Goal: Task Accomplishment & Management: Manage account settings

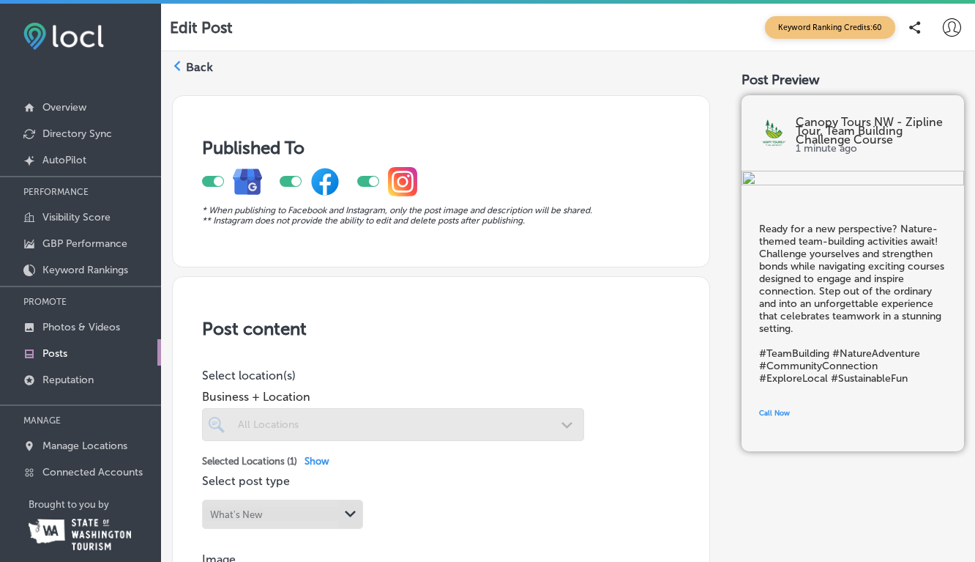
click at [176, 67] on polygon at bounding box center [177, 66] width 7 height 10
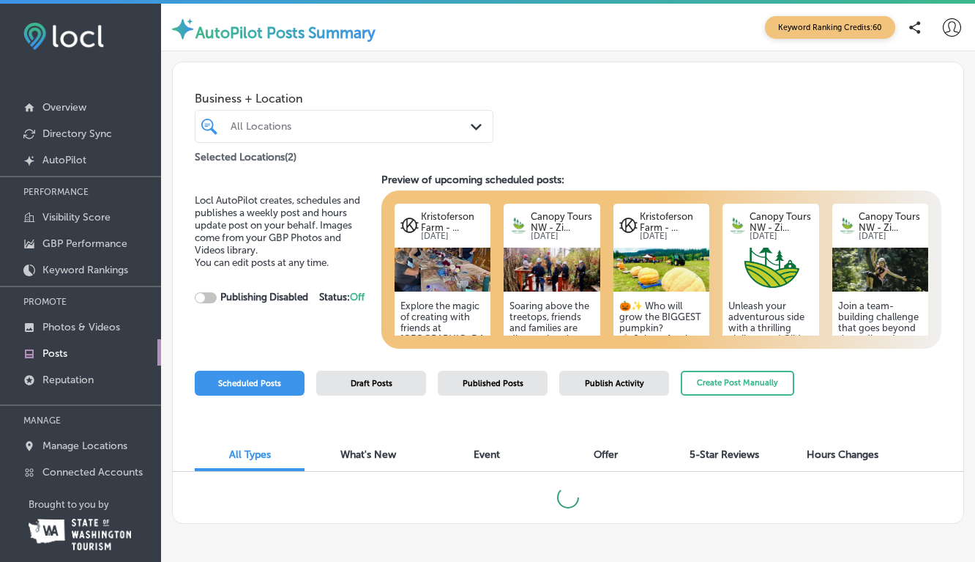
scroll to position [20, 0]
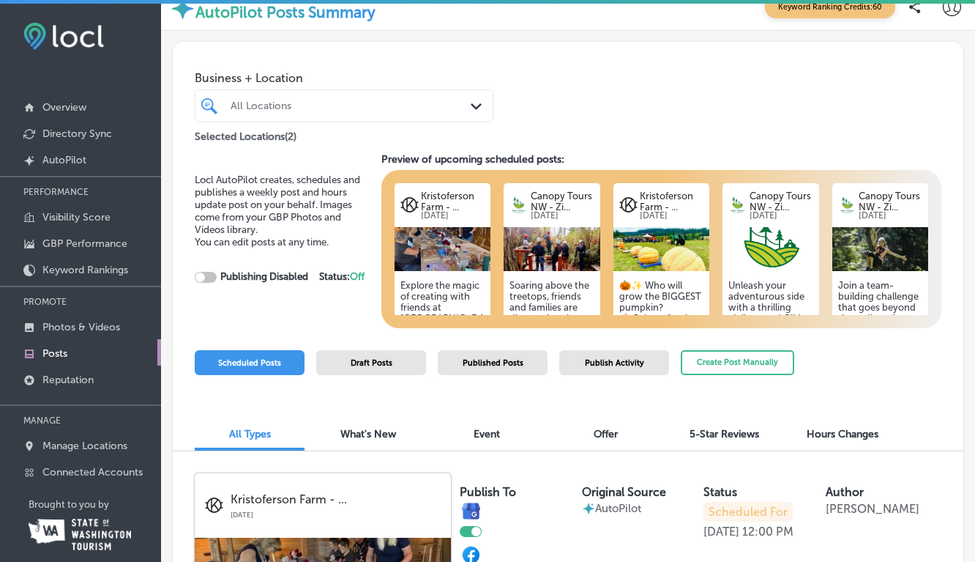
checkbox input "true"
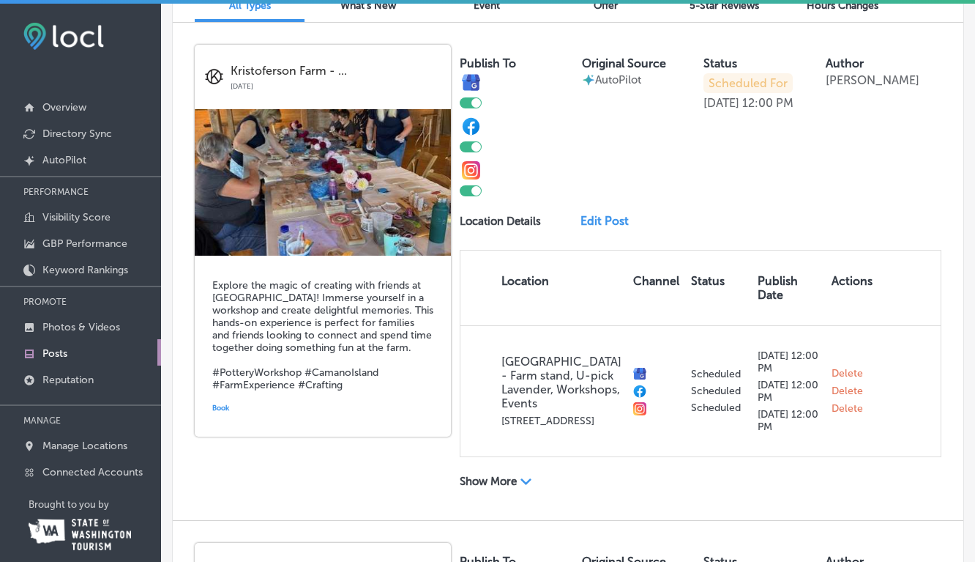
scroll to position [443, 0]
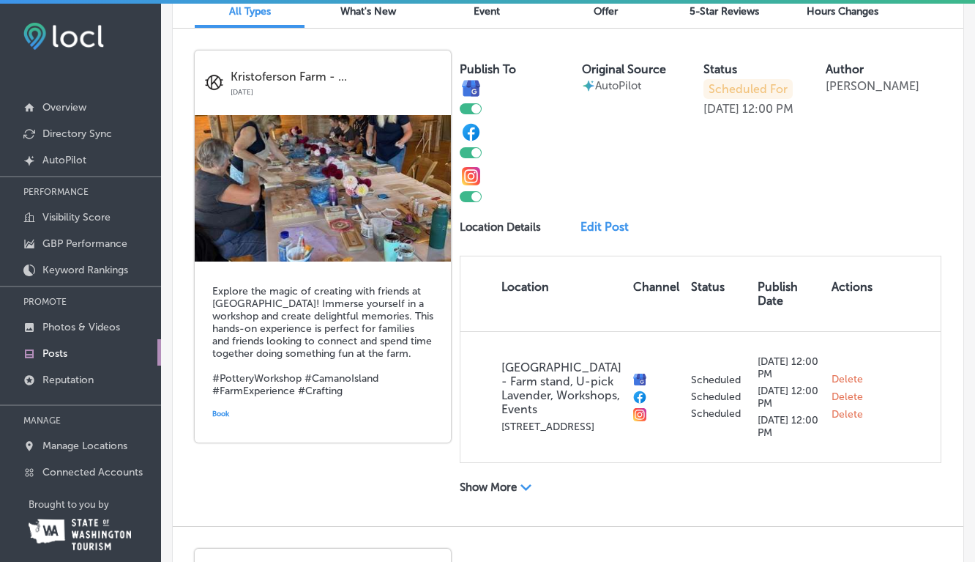
click at [599, 228] on link "Edit Post" at bounding box center [609, 227] width 57 height 14
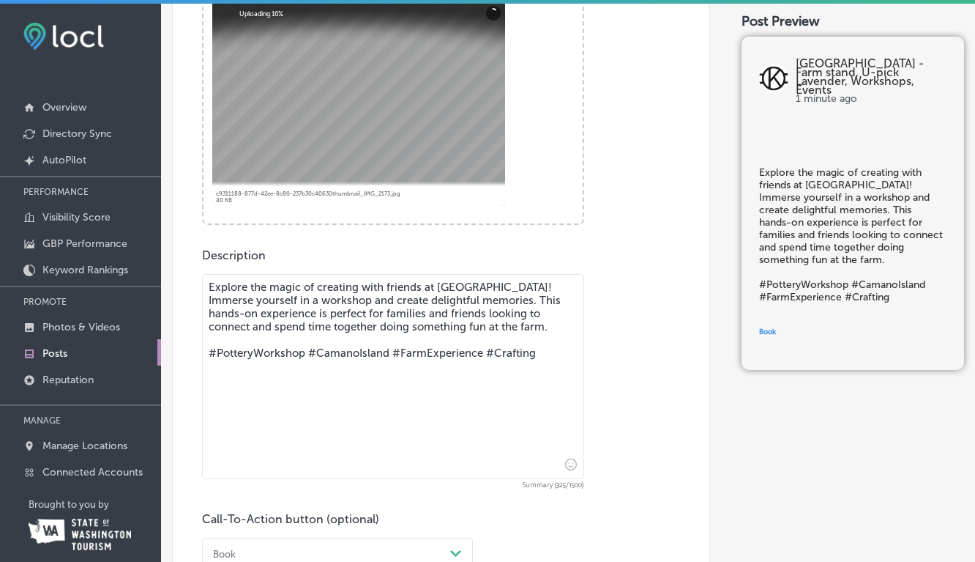
scroll to position [589, 0]
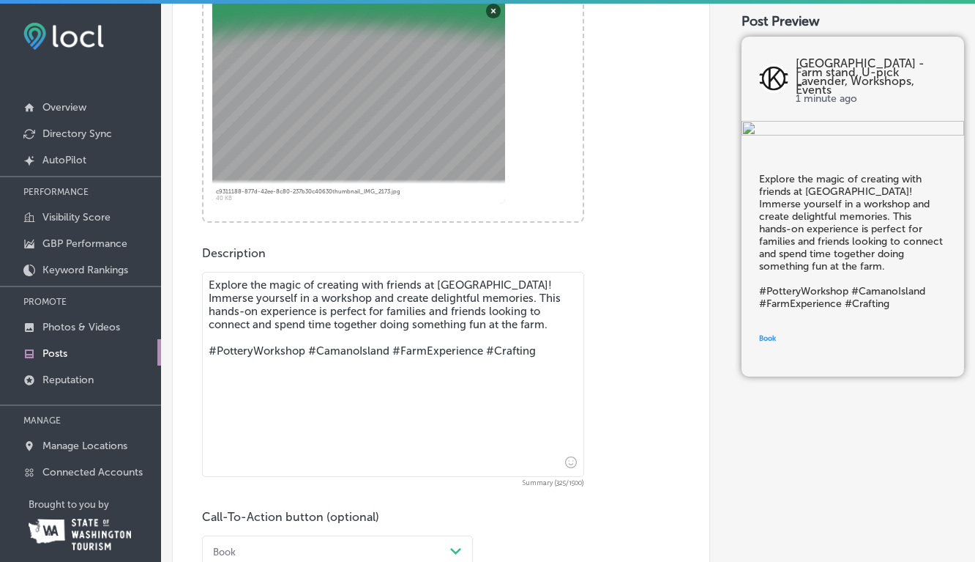
click at [552, 326] on textarea "Explore the magic of creating with friends at [GEOGRAPHIC_DATA]! Immerse yourse…" at bounding box center [393, 374] width 382 height 205
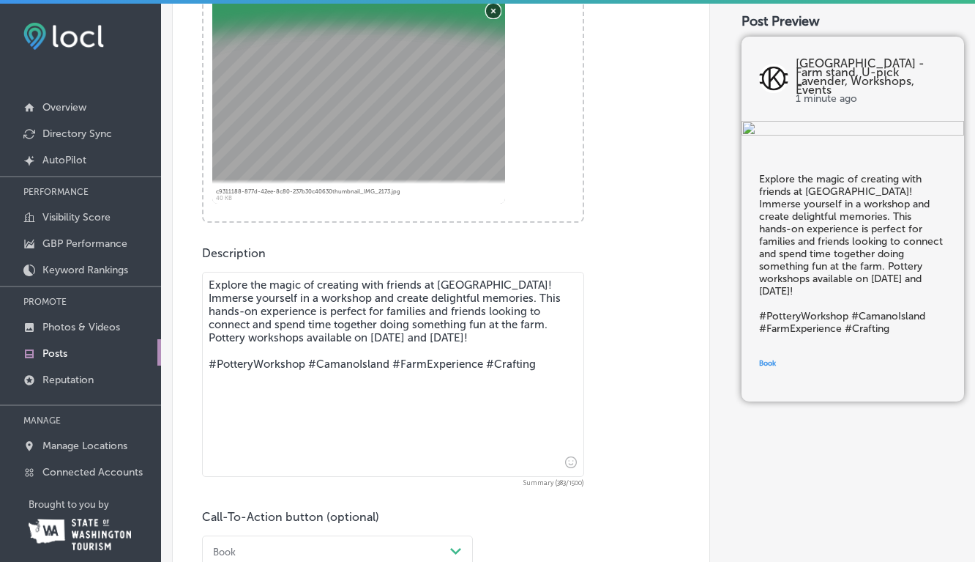
type textarea "Explore the magic of creating with friends at [GEOGRAPHIC_DATA]! Immerse yourse…"
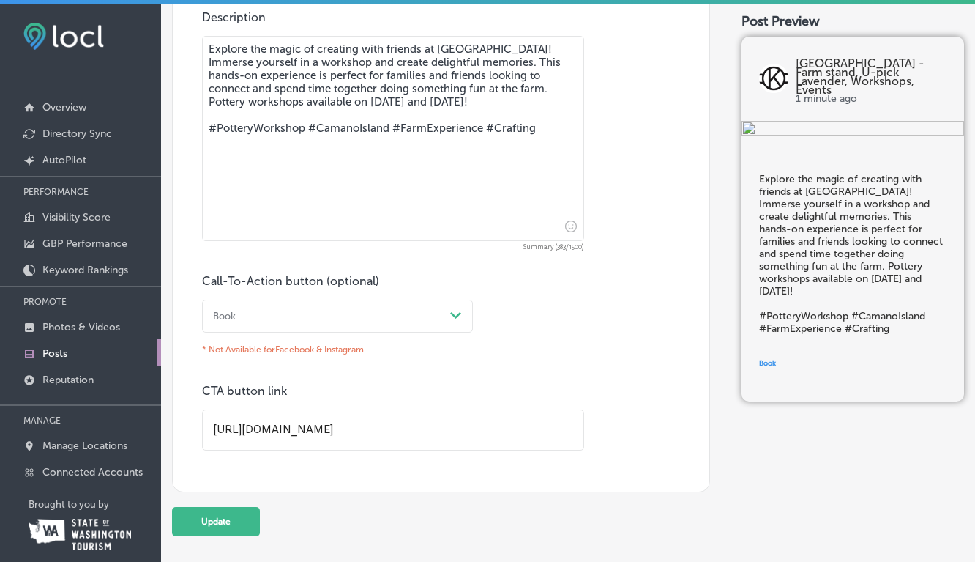
scroll to position [885, 0]
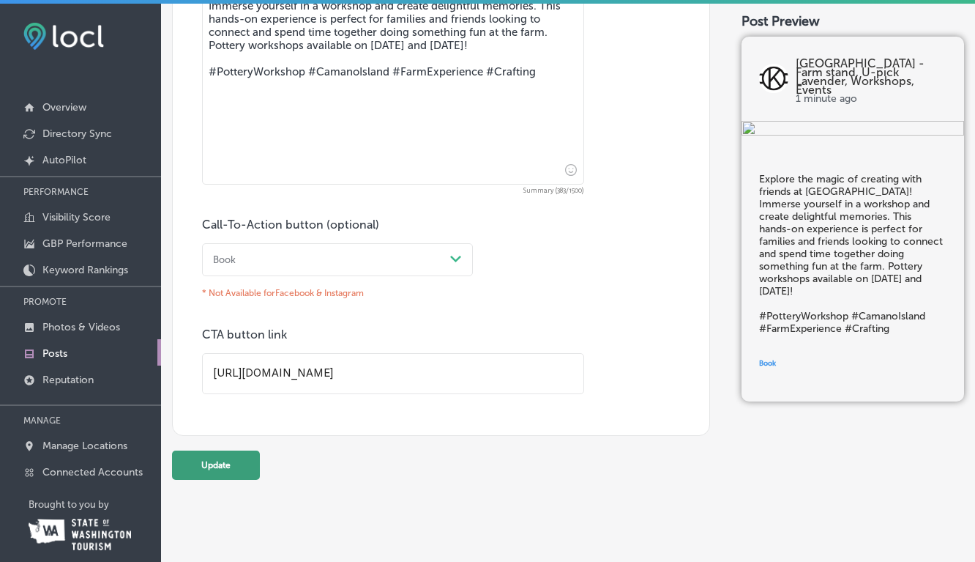
click at [217, 460] on button "Update" at bounding box center [216, 464] width 88 height 29
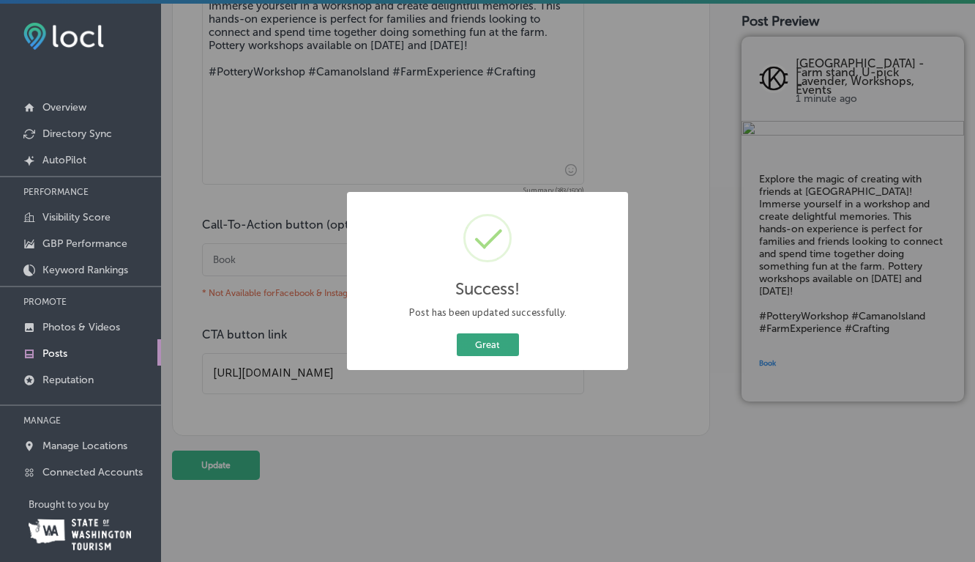
click at [495, 346] on button "Great" at bounding box center [488, 344] width 62 height 23
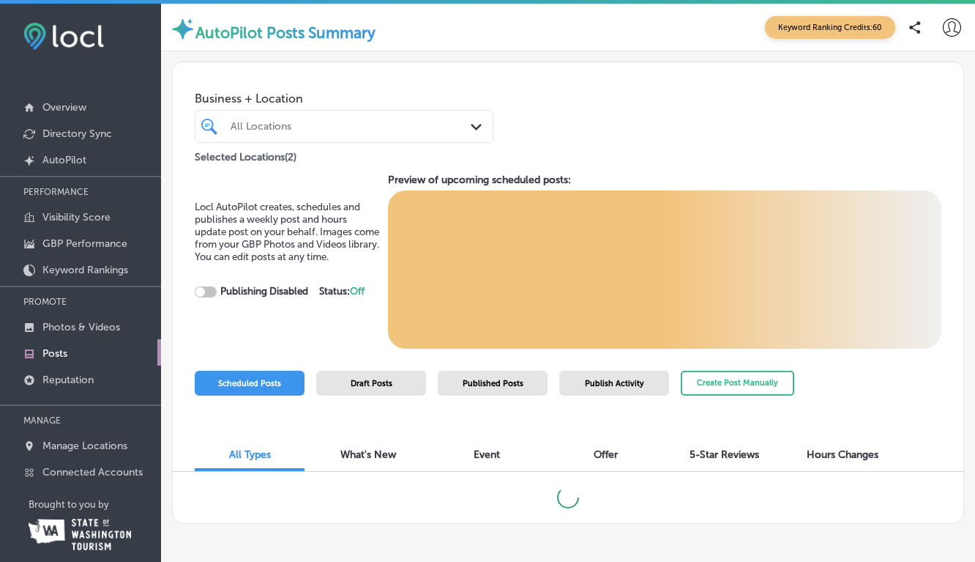
scroll to position [20, 0]
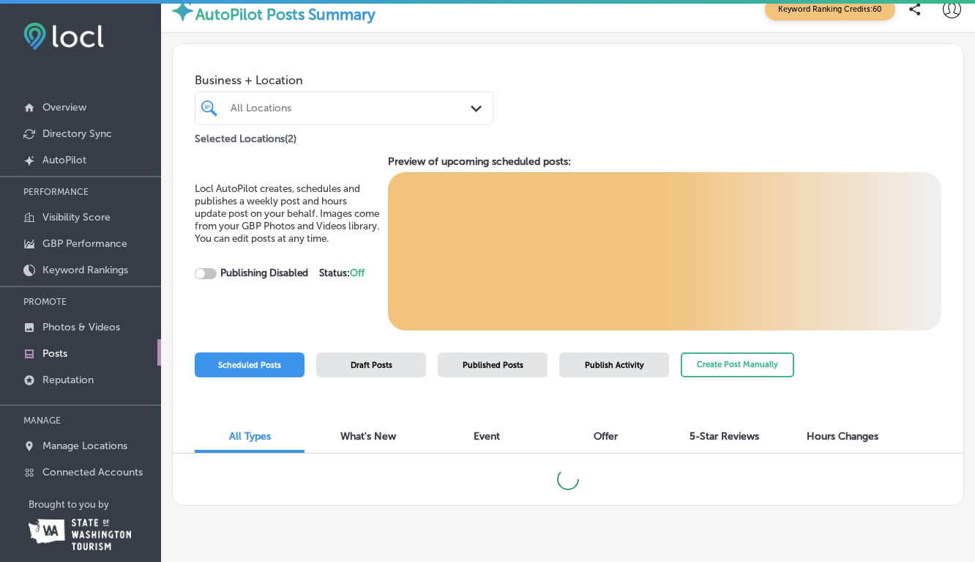
checkbox input "true"
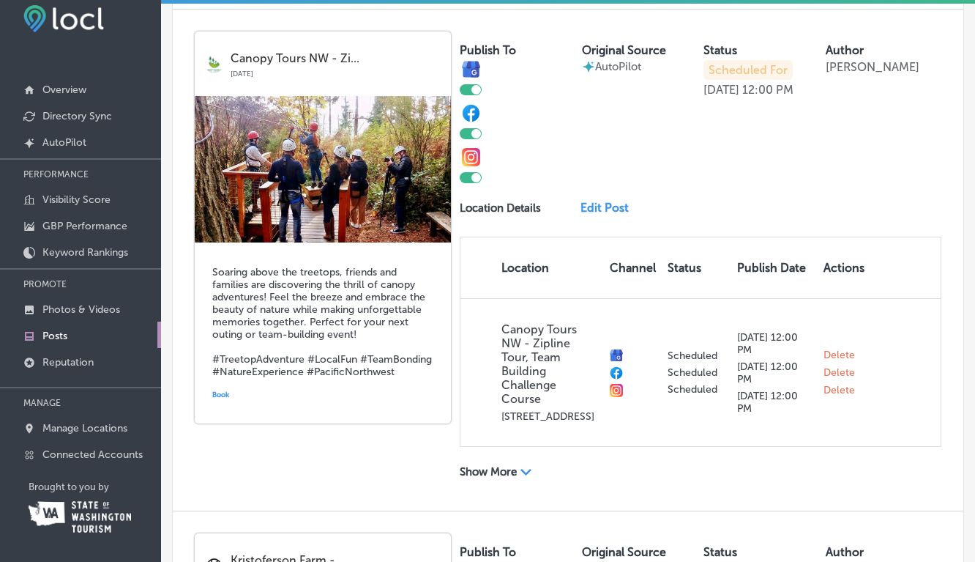
scroll to position [934, 0]
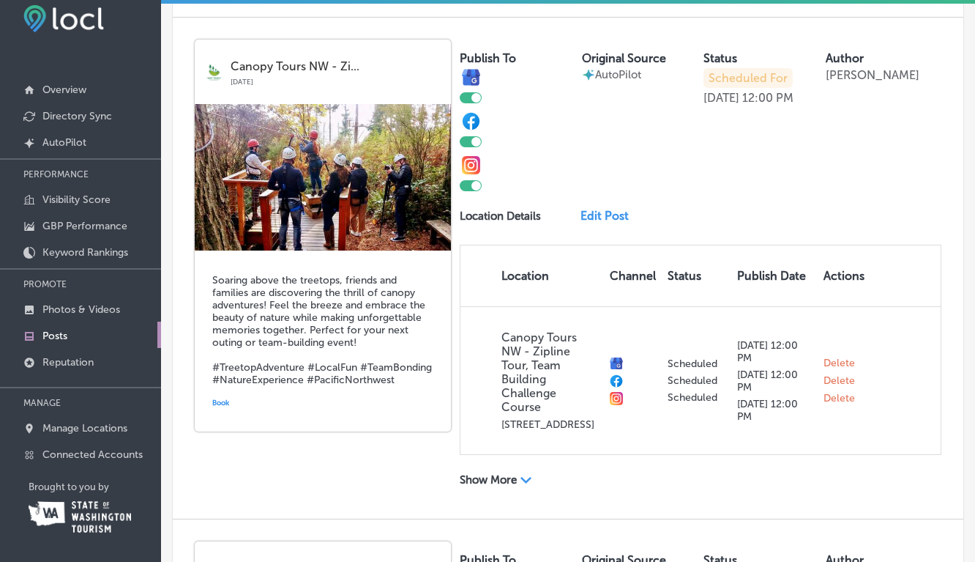
click at [609, 223] on link "Edit Post" at bounding box center [609, 216] width 57 height 14
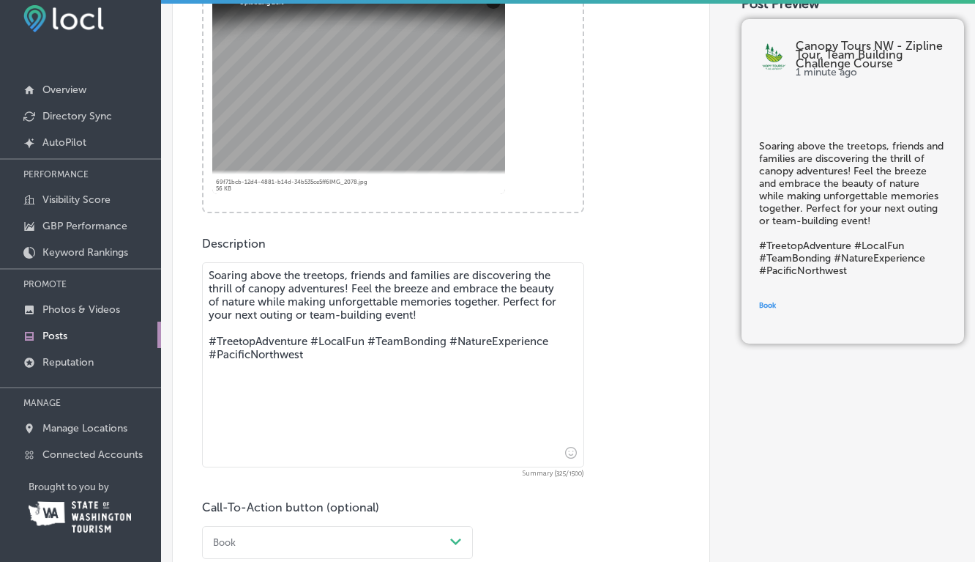
scroll to position [583, 0]
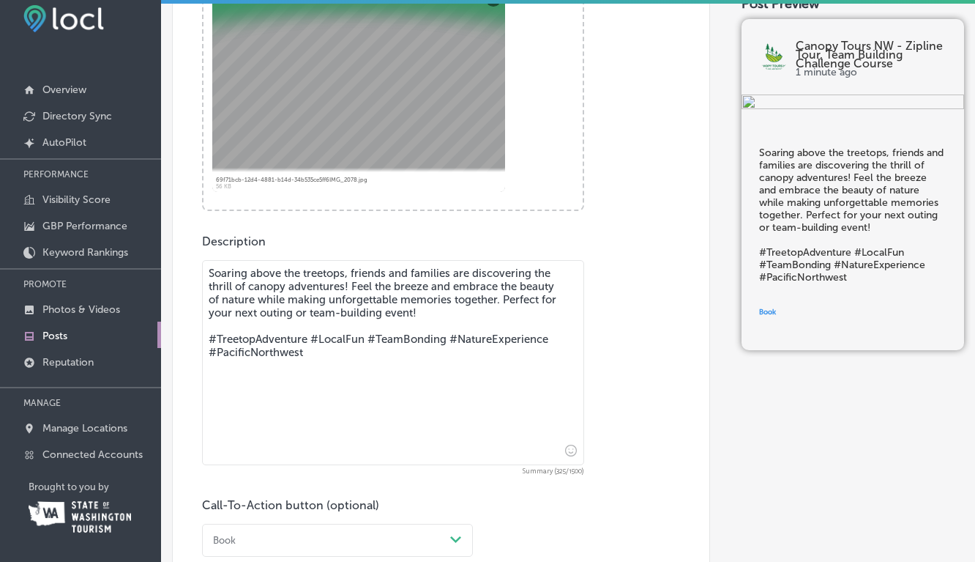
click at [436, 313] on textarea "Soaring above the treetops, friends and families are discovering the thrill of …" at bounding box center [393, 362] width 382 height 205
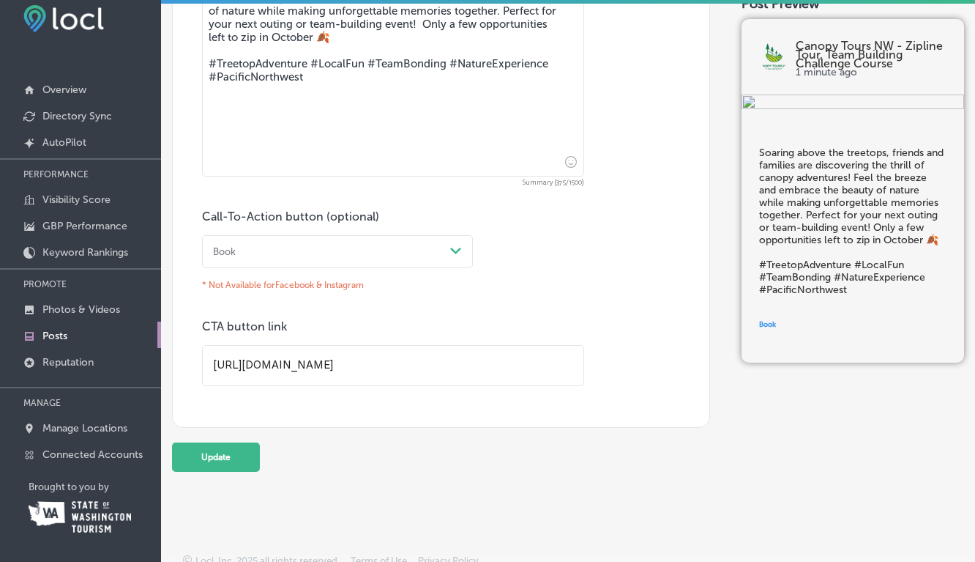
scroll to position [879, 0]
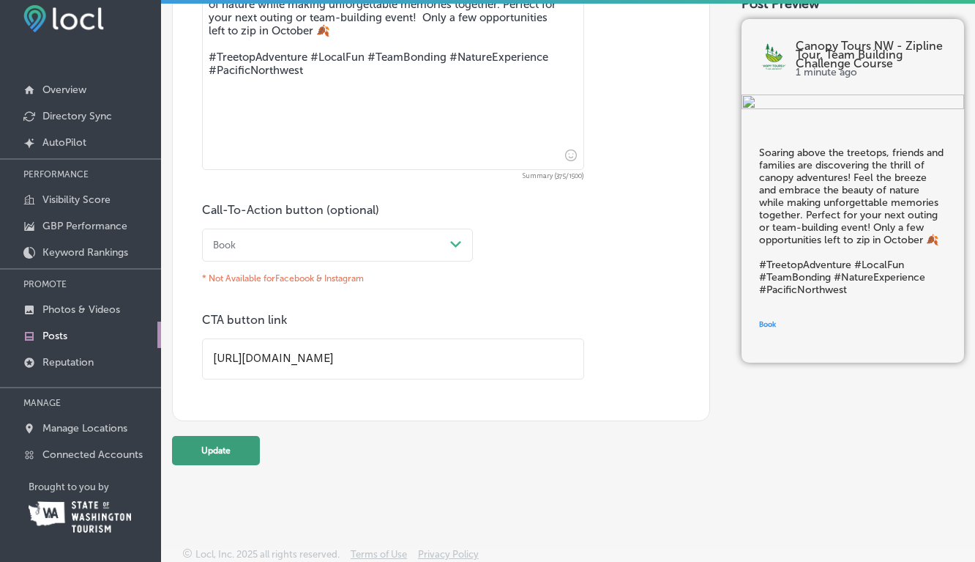
type textarea "Soaring above the treetops, friends and families are discovering the thrill of …"
click at [215, 452] on button "Update" at bounding box center [216, 450] width 88 height 29
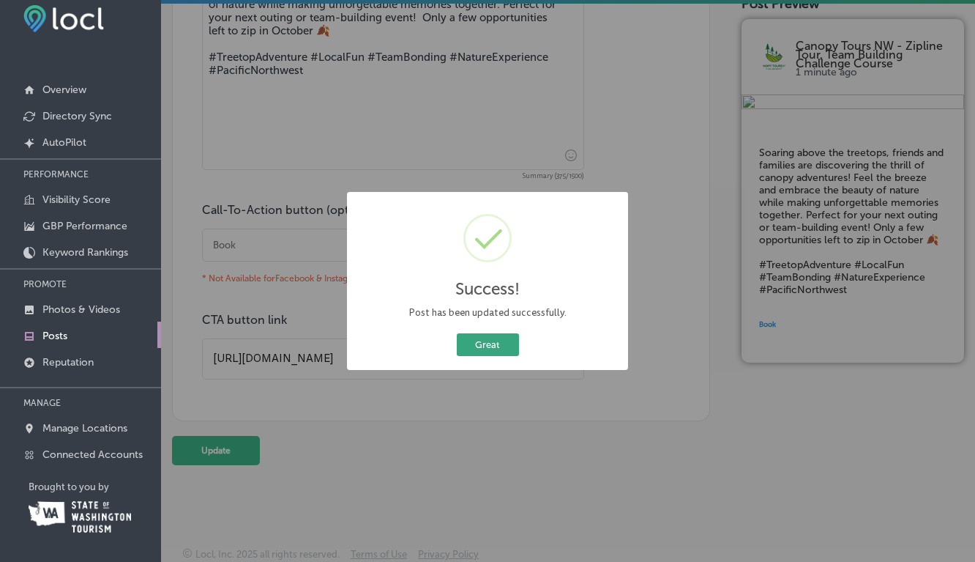
click at [498, 343] on button "Great" at bounding box center [488, 344] width 62 height 23
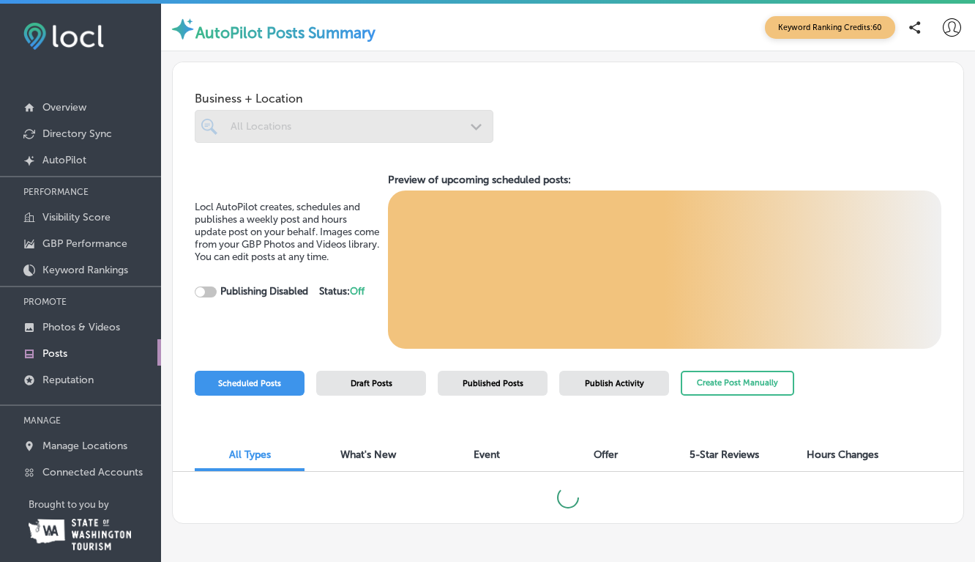
checkbox input "true"
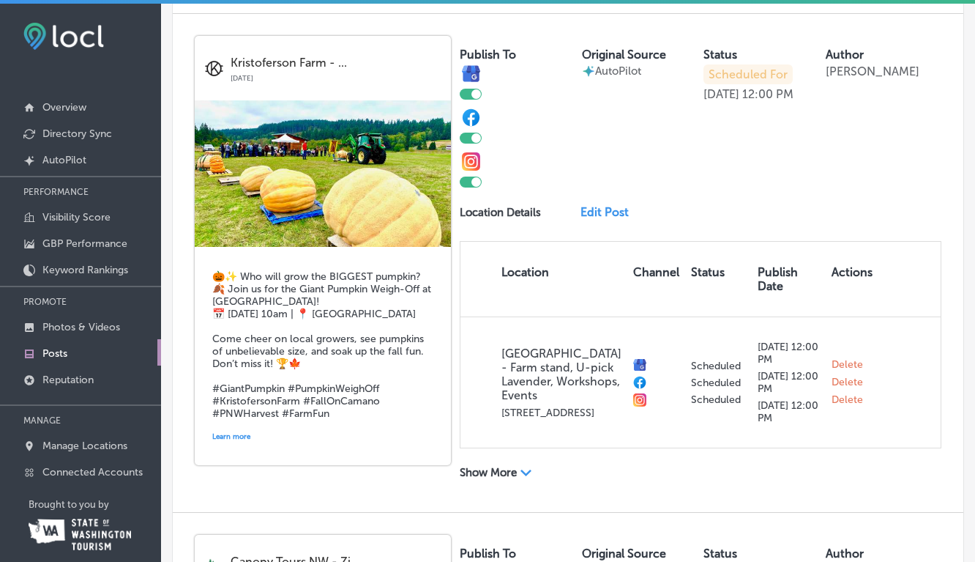
scroll to position [1435, 0]
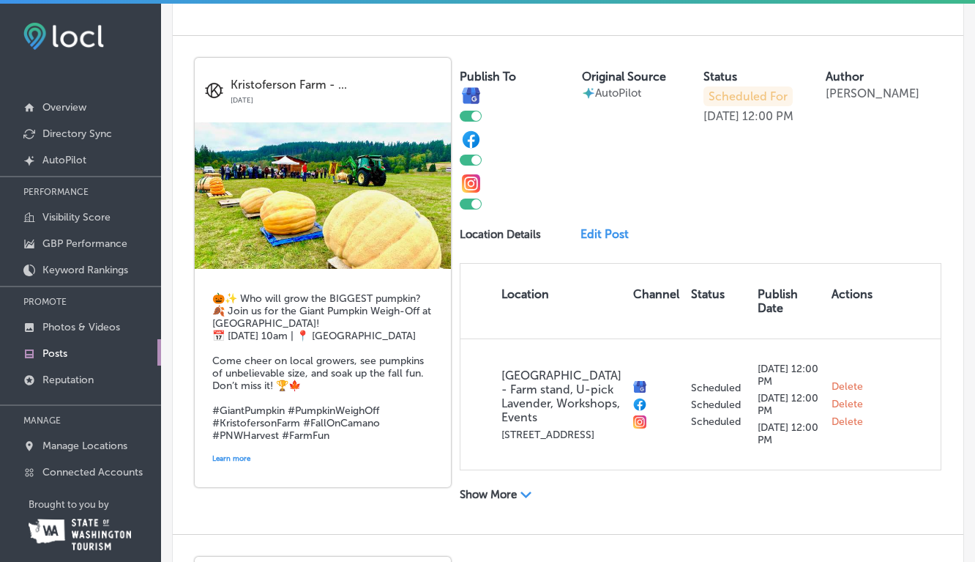
click at [608, 241] on link "Edit Post" at bounding box center [609, 234] width 57 height 14
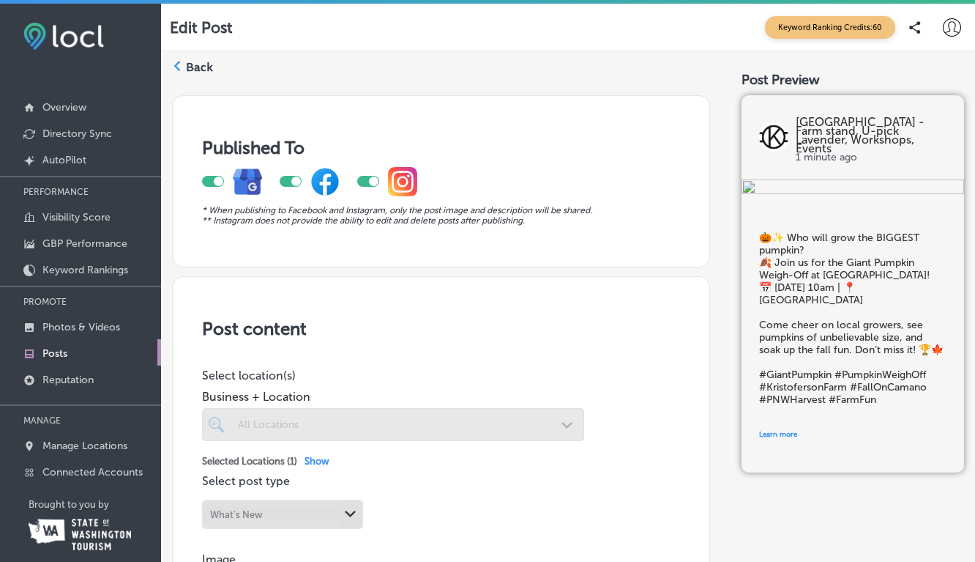
click at [202, 67] on label "Back" at bounding box center [199, 67] width 27 height 16
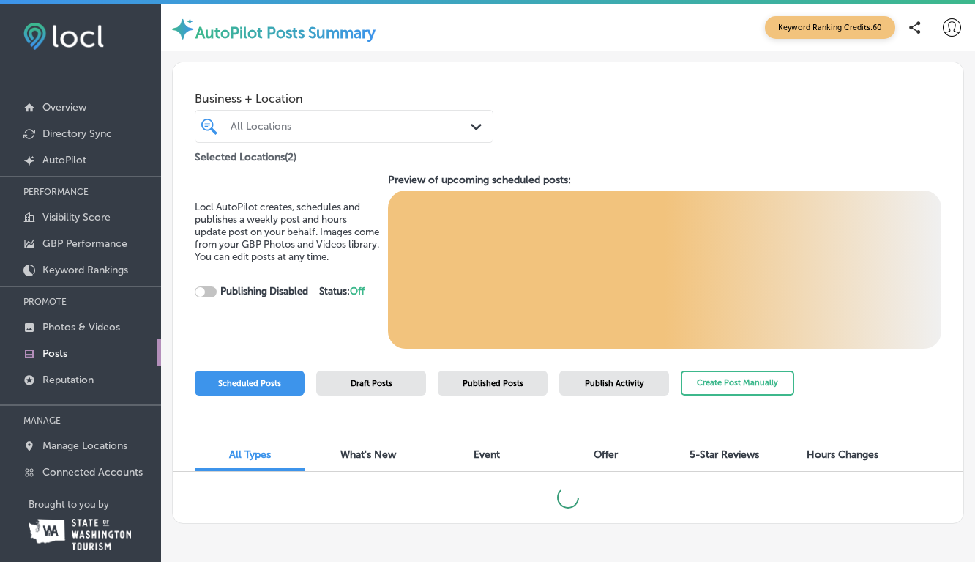
scroll to position [20, 0]
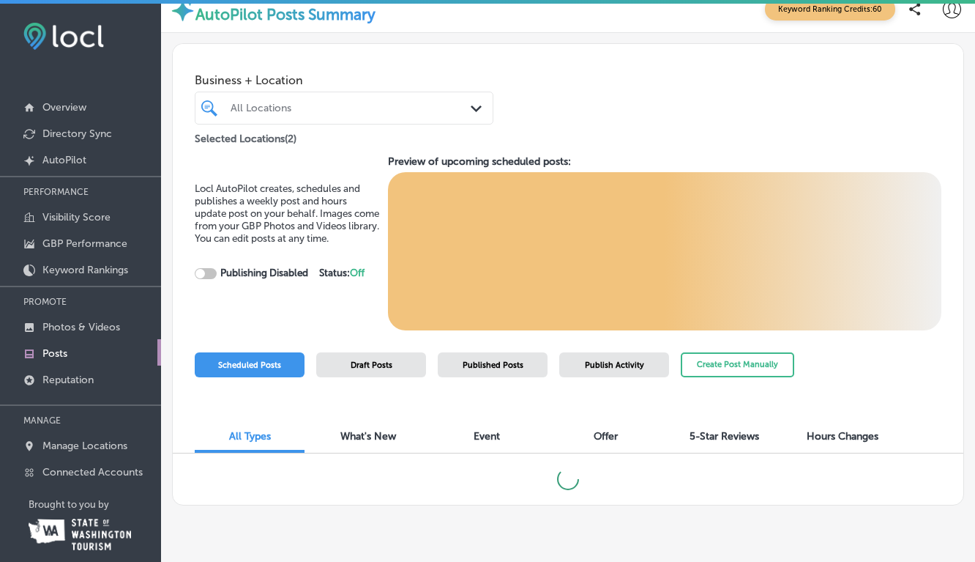
checkbox input "true"
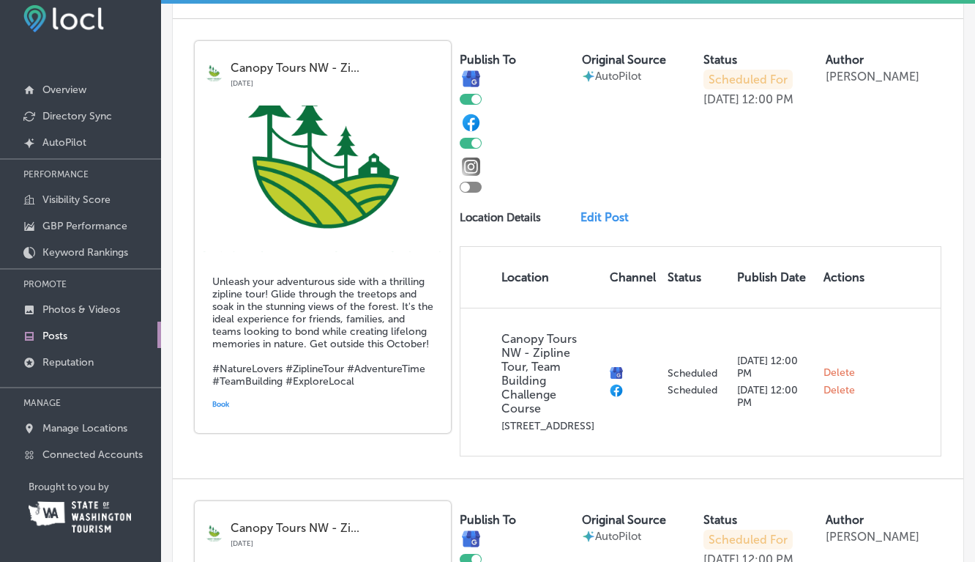
scroll to position [1942, 0]
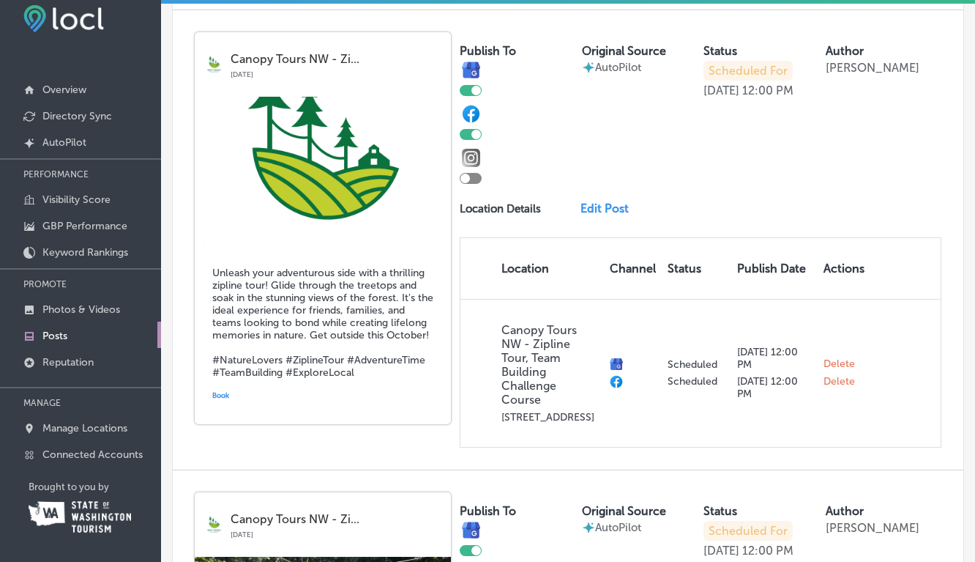
click at [469, 183] on div at bounding box center [465, 179] width 10 height 10
checkbox input "true"
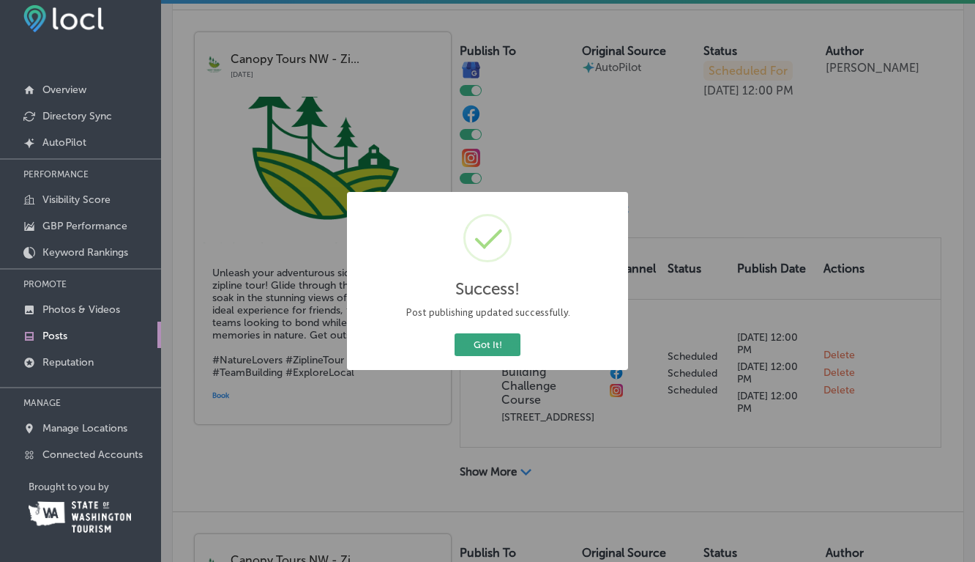
click at [488, 342] on button "Got It!" at bounding box center [488, 344] width 66 height 23
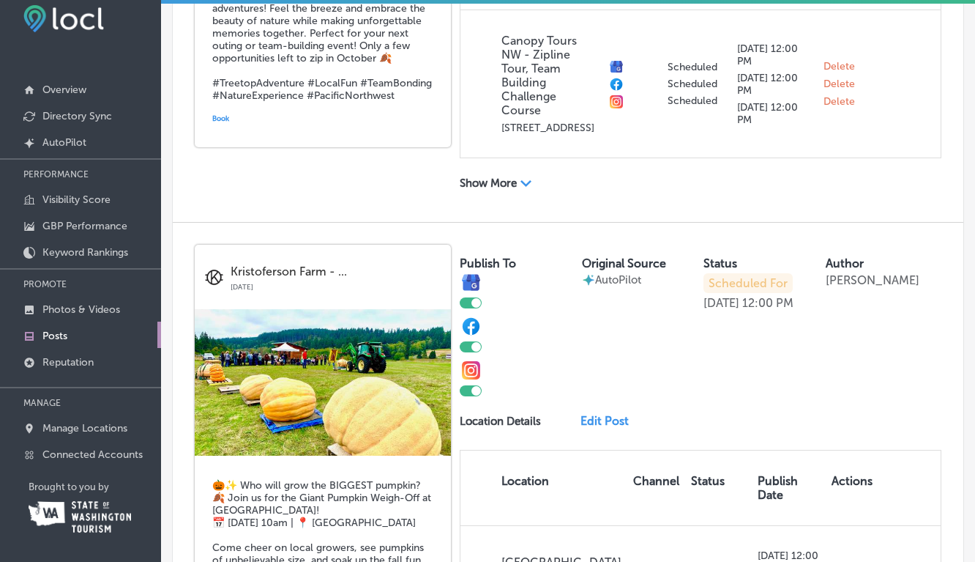
scroll to position [1085, 0]
